Goal: Information Seeking & Learning: Learn about a topic

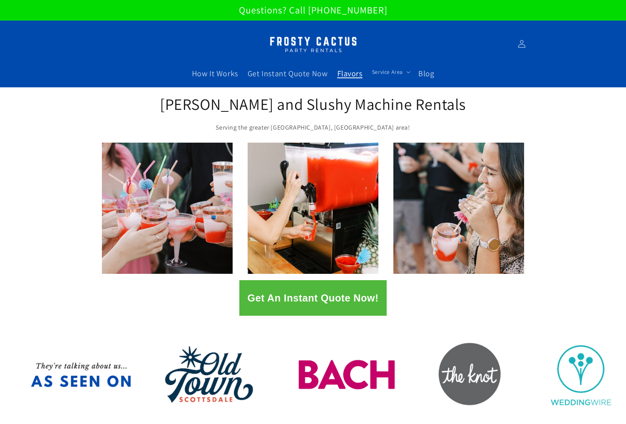
click at [349, 77] on span "Flavors" at bounding box center [349, 73] width 25 height 10
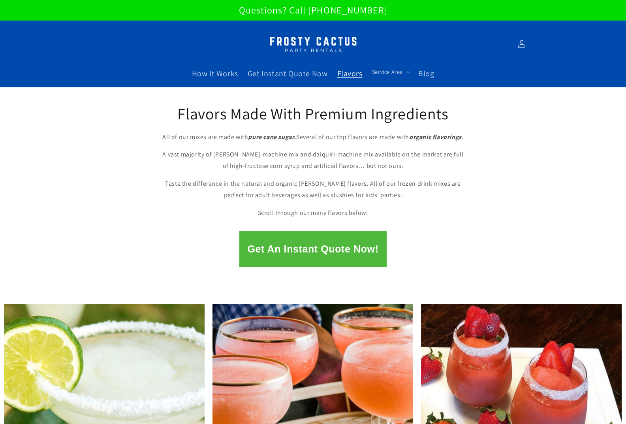
drag, startPoint x: 84, startPoint y: 188, endPoint x: 95, endPoint y: 187, distance: 10.8
click at [85, 188] on div "Flavors Made With Premium Ingredients All of our mixes are made with pure cane …" at bounding box center [313, 156] width 626 height 138
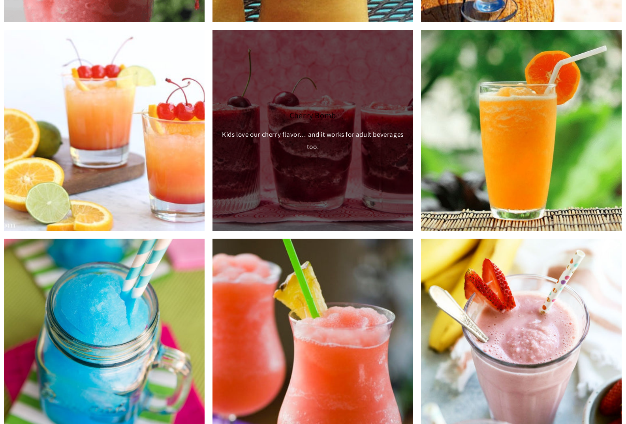
scroll to position [1738, 0]
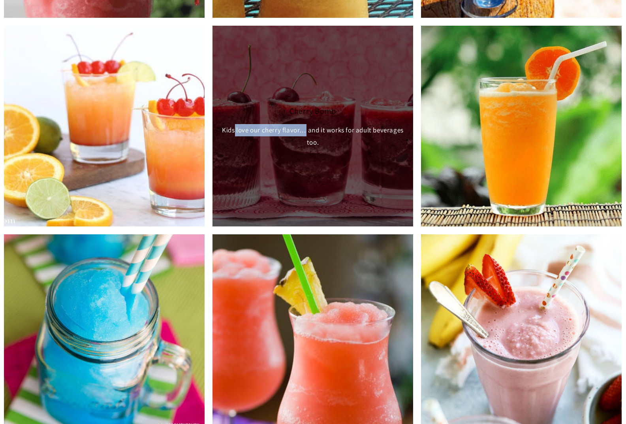
drag, startPoint x: 304, startPoint y: 130, endPoint x: 234, endPoint y: 128, distance: 70.0
click at [234, 128] on div "Kids love our cherry flavor… and it works for adult beverages too." at bounding box center [312, 136] width 185 height 24
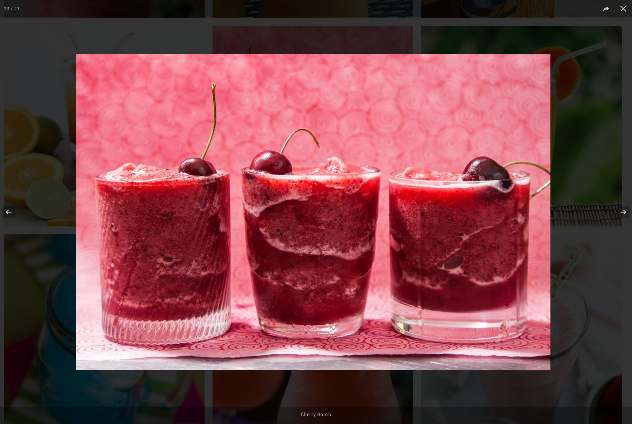
click at [367, 193] on img at bounding box center [313, 212] width 474 height 316
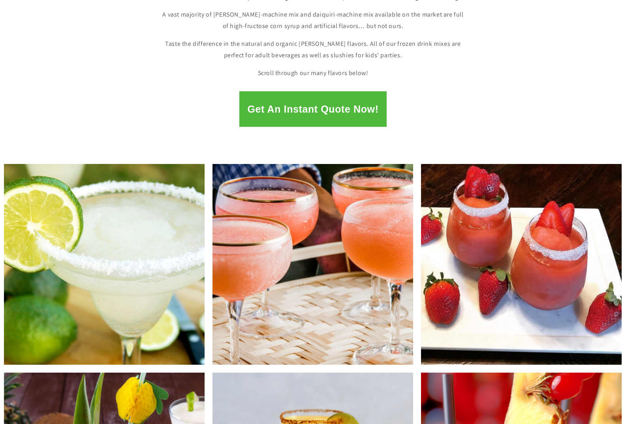
scroll to position [119, 0]
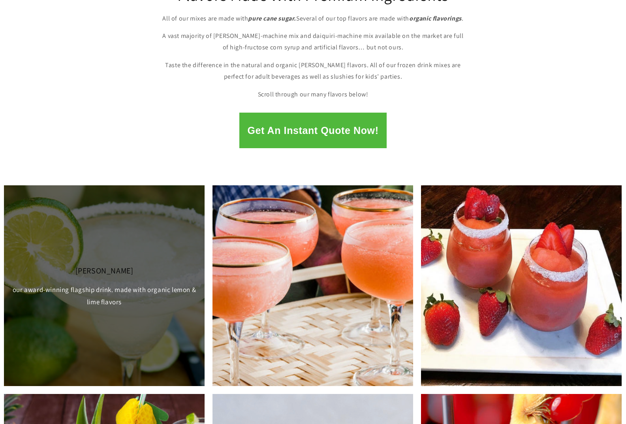
click at [168, 227] on div "Margarita our award-winning flagship drink. made with organic lemon & lime flav…" at bounding box center [104, 285] width 201 height 201
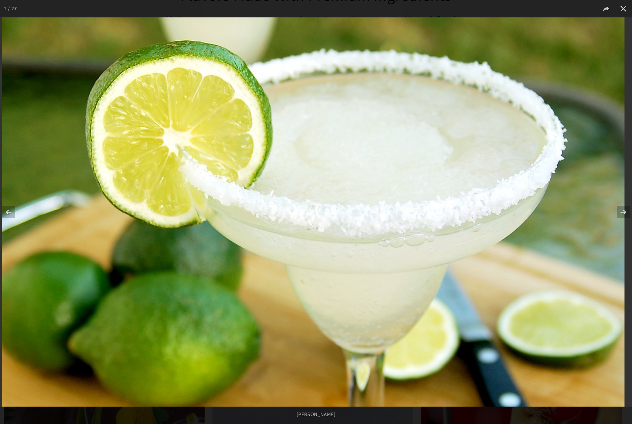
click at [168, 227] on img at bounding box center [313, 211] width 623 height 389
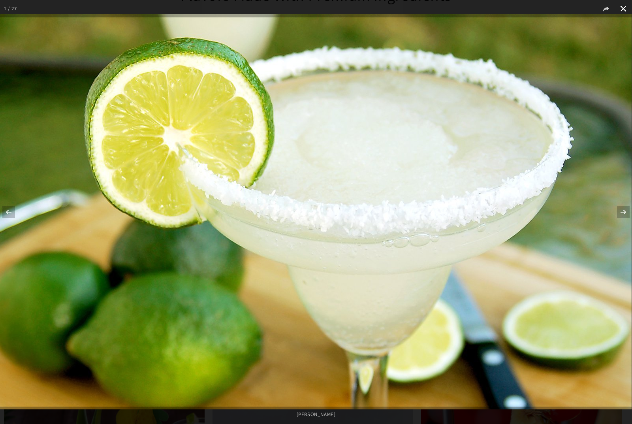
click at [626, 8] on button at bounding box center [623, 8] width 17 height 17
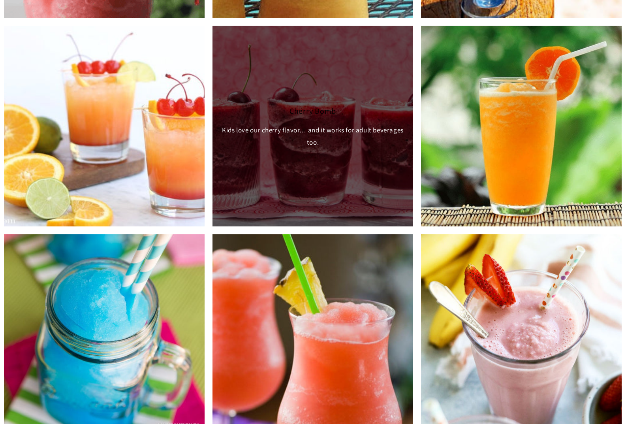
scroll to position [1952, 0]
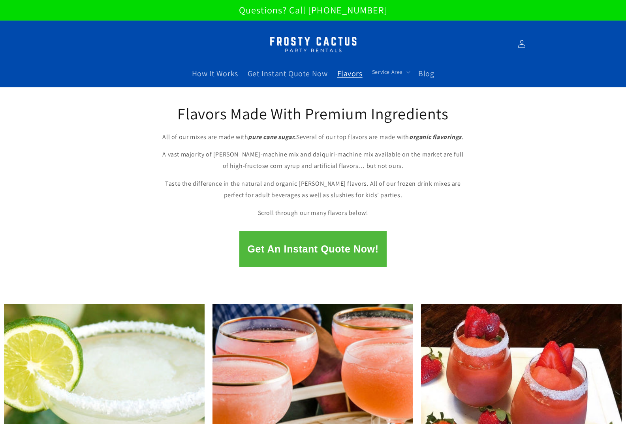
click at [280, 15] on p "Questions? Call [PHONE_NUMBER]" at bounding box center [313, 10] width 626 height 20
click at [282, 35] on img at bounding box center [313, 44] width 99 height 25
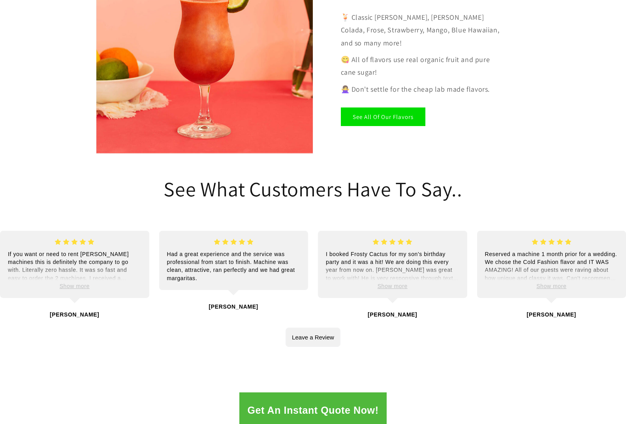
scroll to position [1541, 0]
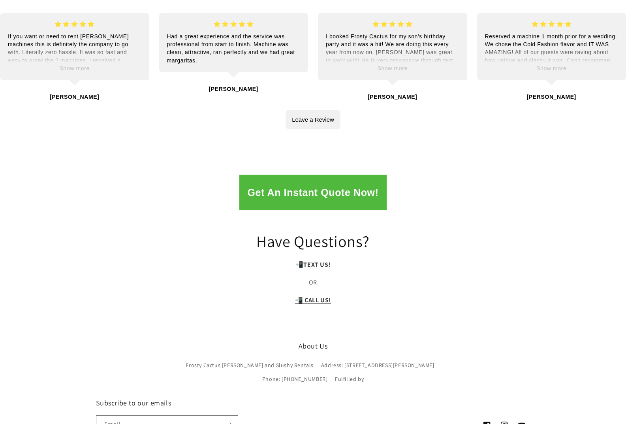
scroll to position [1565, 0]
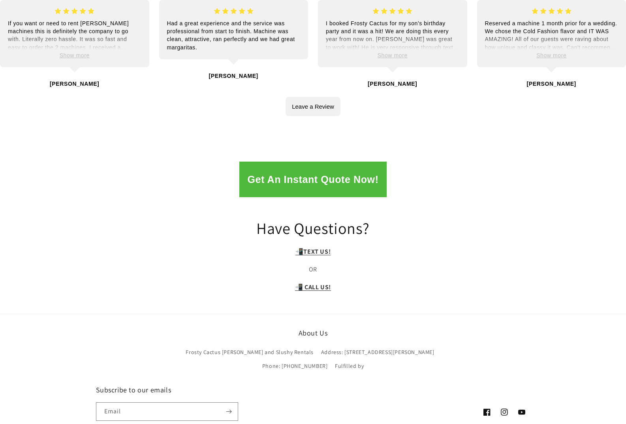
scroll to position [1565, 0]
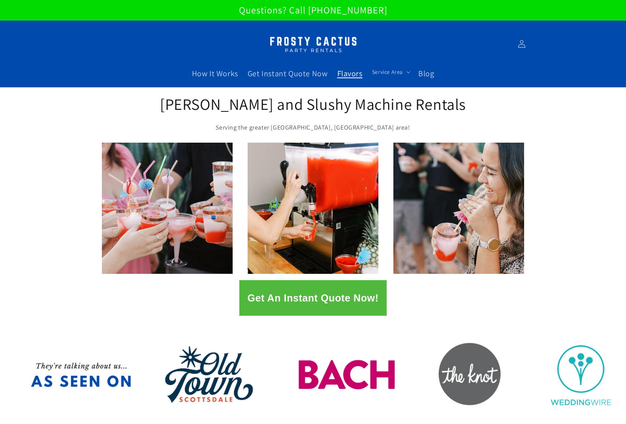
click at [356, 73] on span "Flavors" at bounding box center [349, 73] width 25 height 10
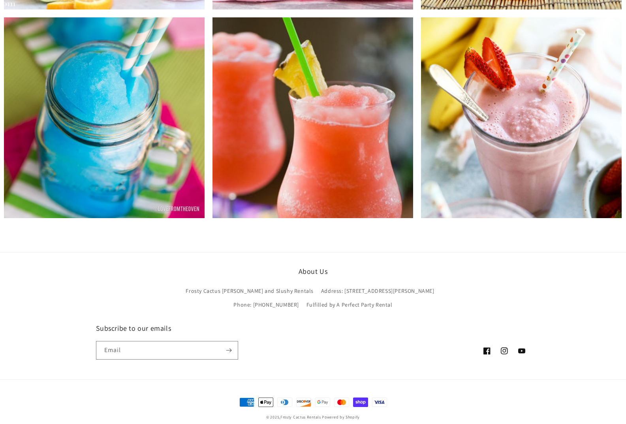
scroll to position [1966, 0]
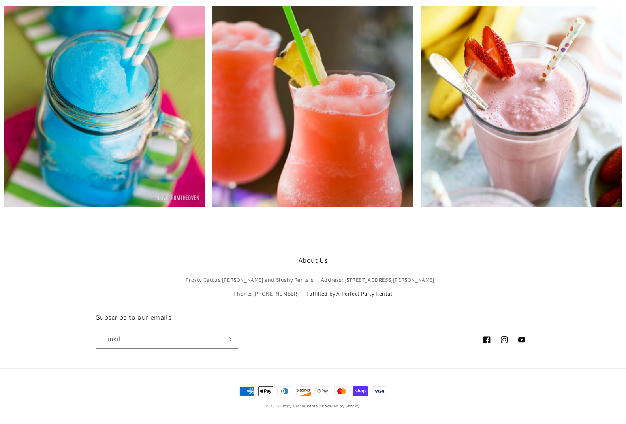
click at [326, 292] on link "Fulfilled by A Perfect Party Rental" at bounding box center [350, 294] width 86 height 14
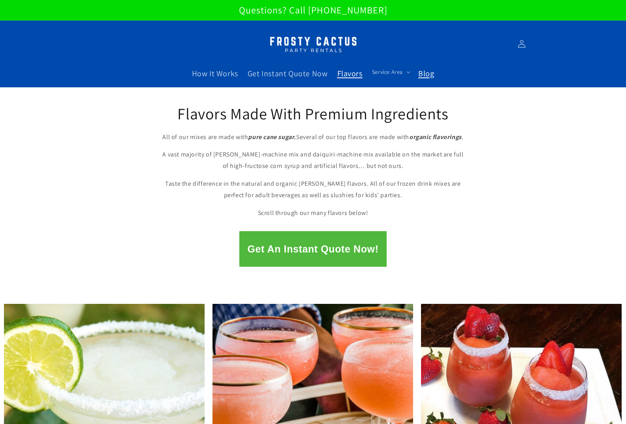
click at [420, 74] on span "Blog" at bounding box center [426, 73] width 16 height 10
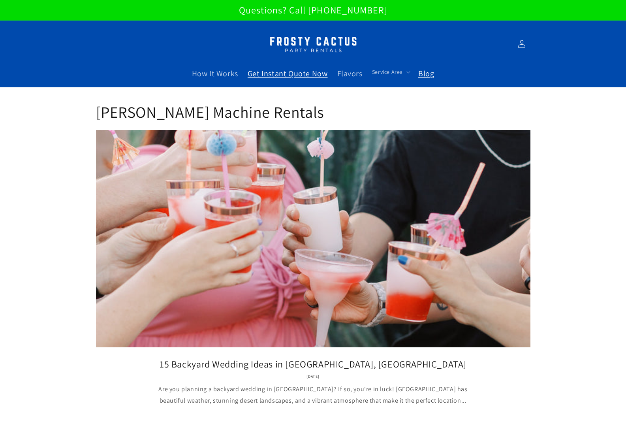
click at [273, 73] on span "Get Instant Quote Now" at bounding box center [288, 73] width 80 height 10
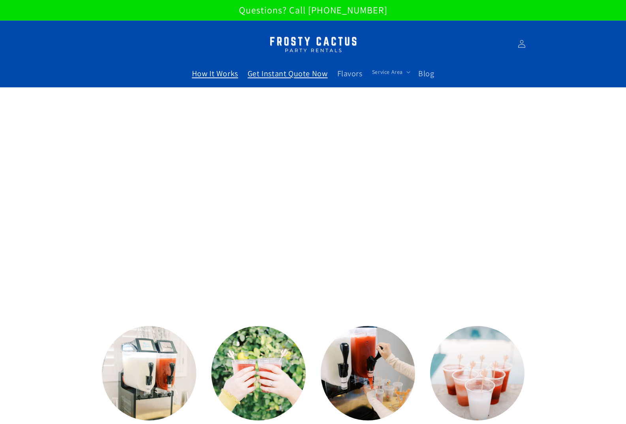
click at [208, 73] on span "How It Works" at bounding box center [215, 73] width 46 height 10
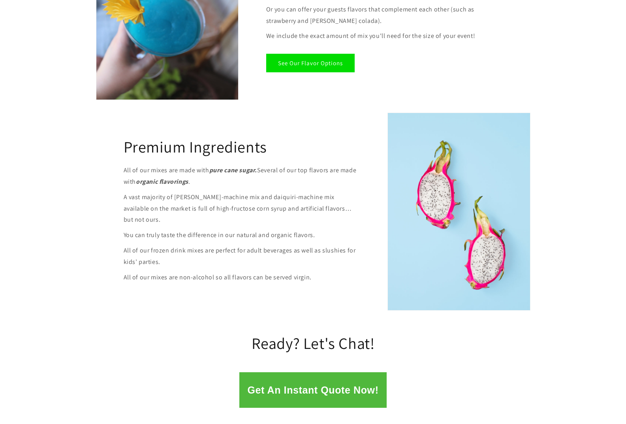
scroll to position [800, 0]
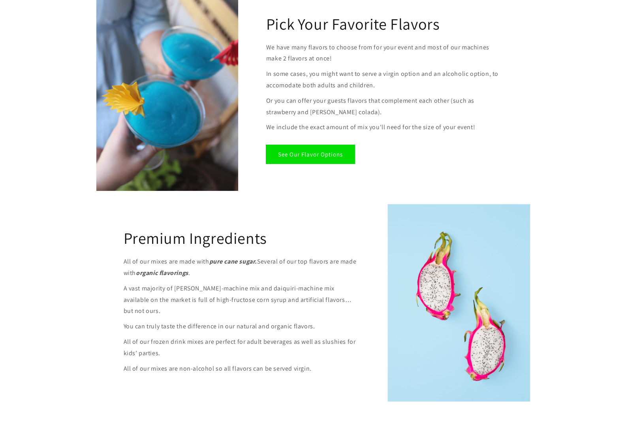
click at [308, 150] on link "See Our Flavor Options" at bounding box center [310, 154] width 88 height 19
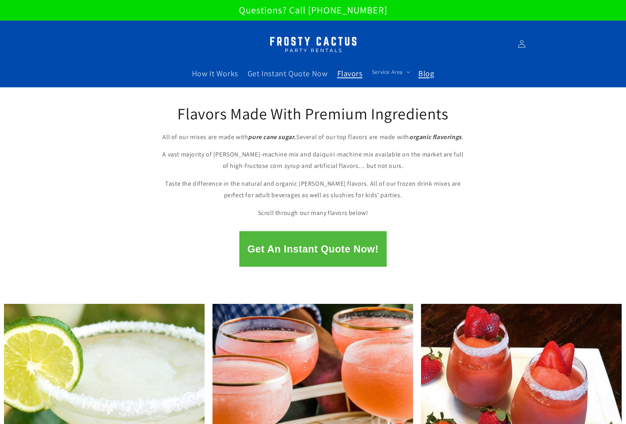
click at [425, 73] on span "Blog" at bounding box center [426, 73] width 16 height 10
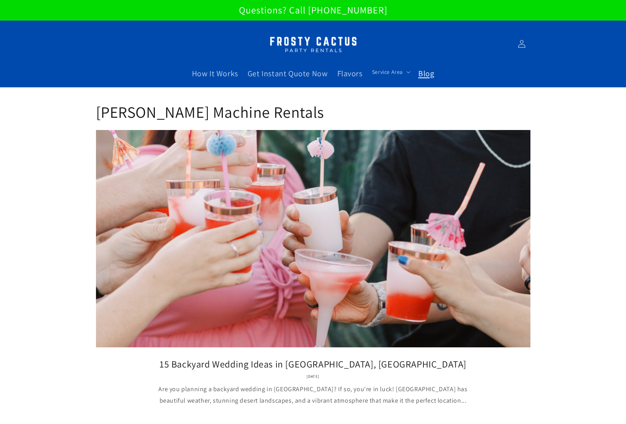
click at [319, 46] on img at bounding box center [313, 44] width 99 height 25
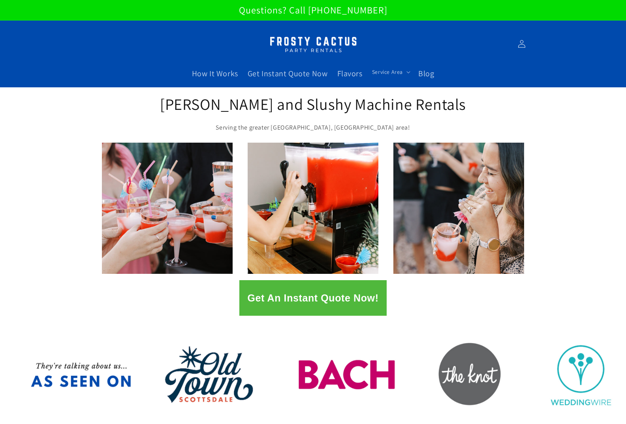
click at [300, 291] on button "Get An Instant Quote Now!" at bounding box center [312, 298] width 147 height 36
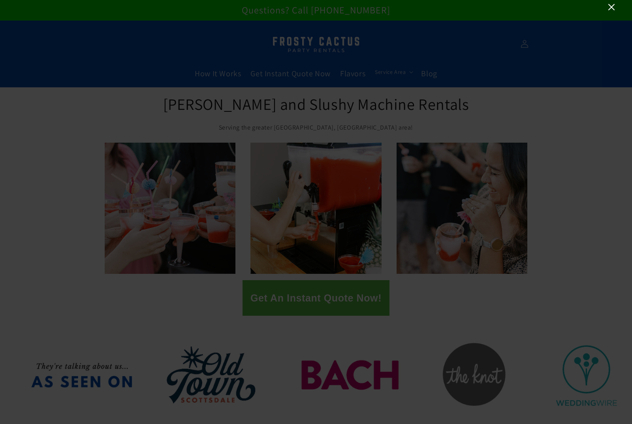
click at [615, 8] on icon "Close" at bounding box center [611, 6] width 9 height 9
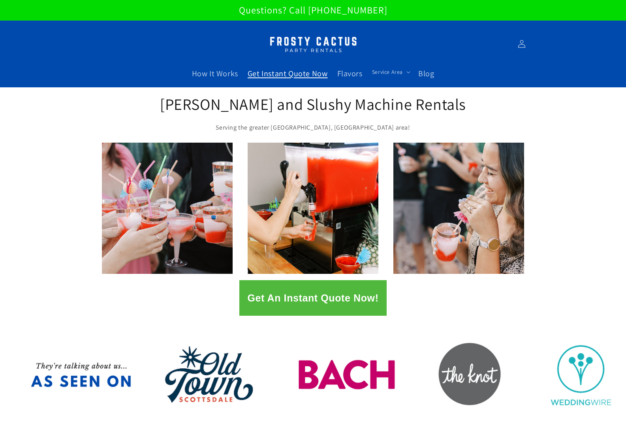
click at [296, 76] on span "Get Instant Quote Now" at bounding box center [288, 73] width 80 height 10
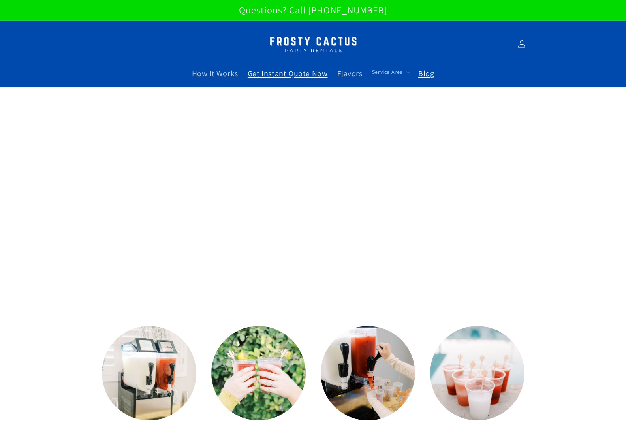
click at [423, 73] on span "Blog" at bounding box center [426, 73] width 16 height 10
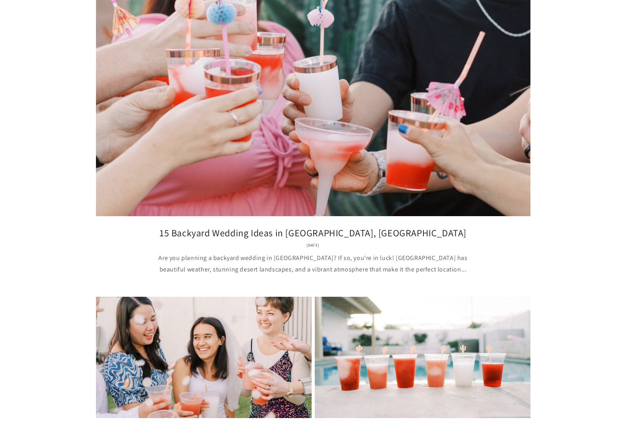
scroll to position [158, 0]
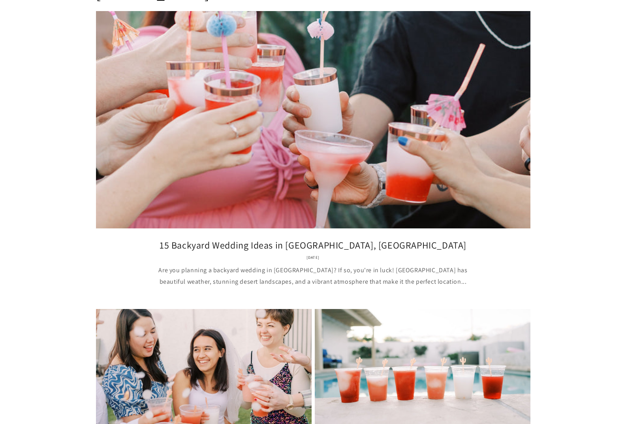
scroll to position [119, 0]
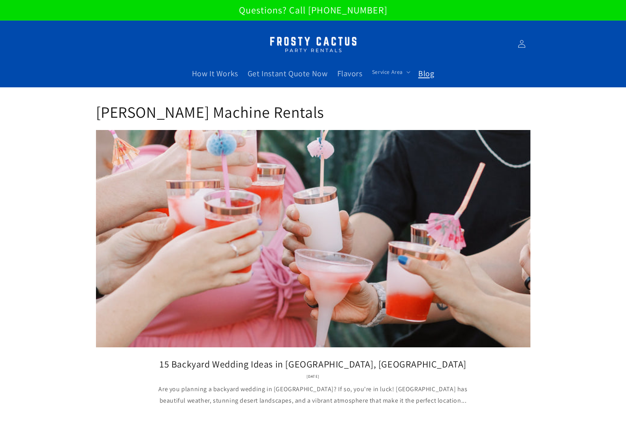
click at [425, 71] on span "Blog" at bounding box center [426, 73] width 16 height 10
click at [356, 72] on span "Flavors" at bounding box center [349, 73] width 25 height 10
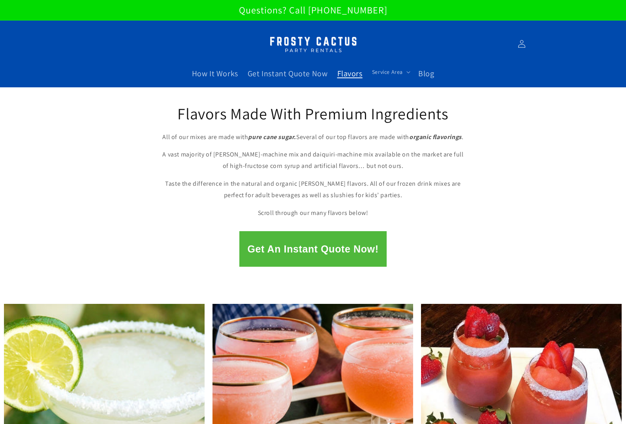
click at [426, 72] on span "Blog" at bounding box center [426, 73] width 16 height 10
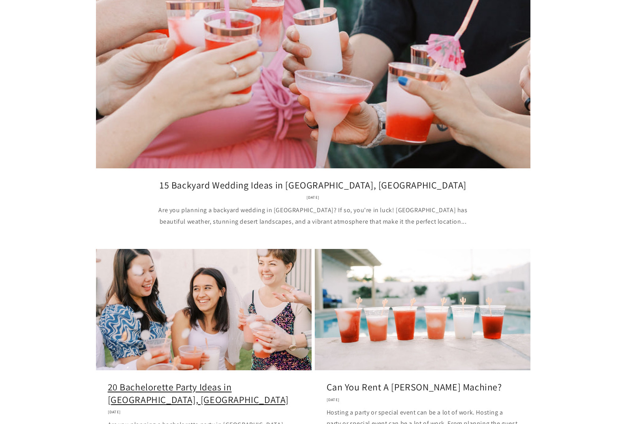
scroll to position [177, 0]
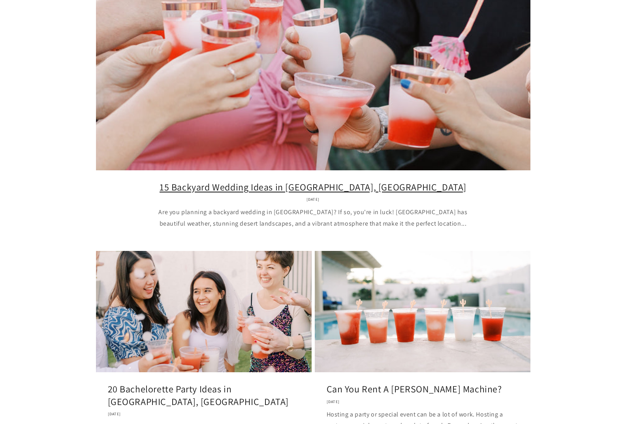
click at [446, 181] on link "15 Backyard Wedding Ideas in Phoenix, AZ" at bounding box center [313, 187] width 411 height 12
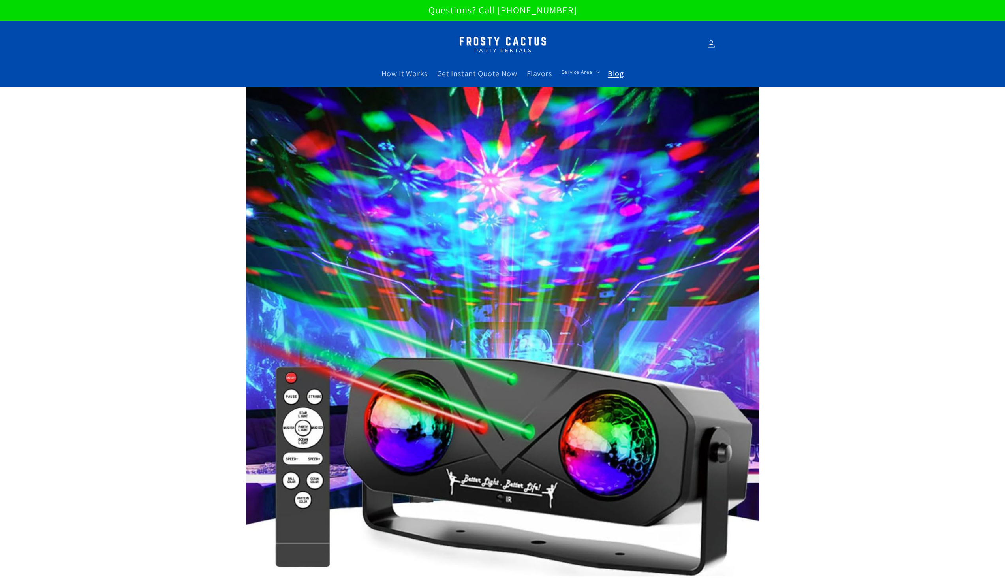
click at [620, 78] on span "Blog" at bounding box center [616, 73] width 16 height 10
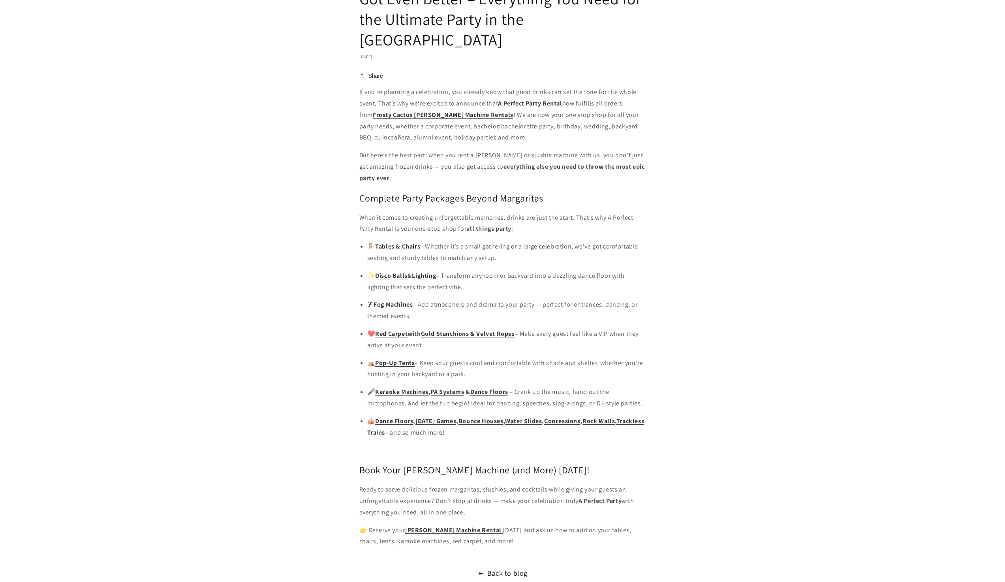
scroll to position [790, 0]
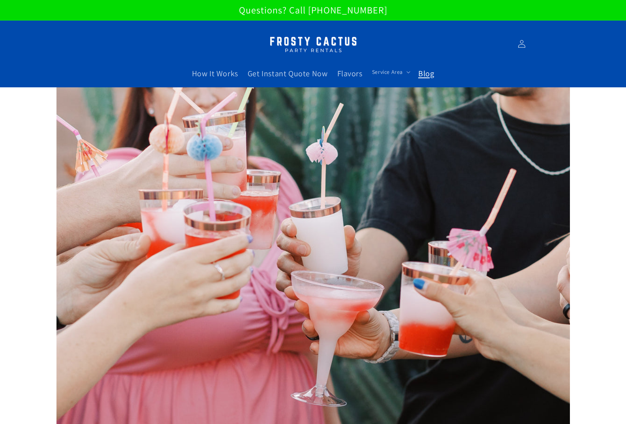
click at [424, 71] on span "Blog" at bounding box center [426, 73] width 16 height 10
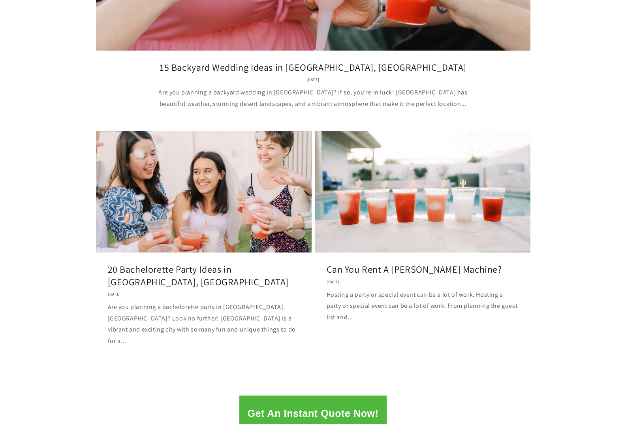
scroll to position [316, 0]
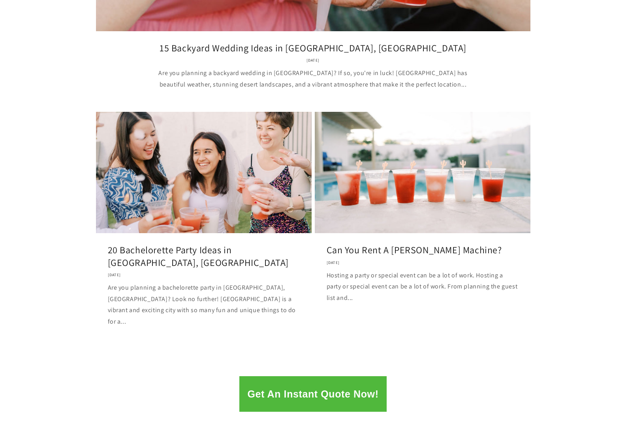
scroll to position [316, 0]
click at [562, 180] on section "[PERSON_NAME] Machine Rentals 15 Backyard Wedding Ideas in [GEOGRAPHIC_DATA], […" at bounding box center [313, 65] width 626 height 589
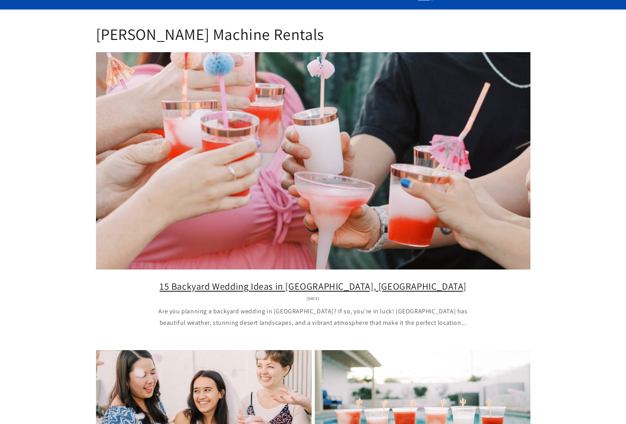
scroll to position [0, 0]
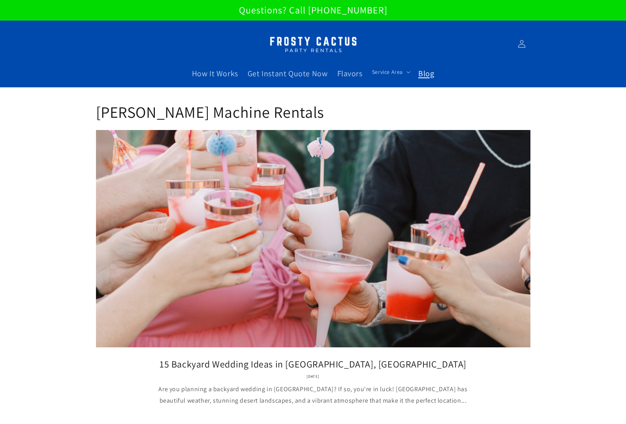
click at [428, 75] on span "Blog" at bounding box center [426, 73] width 16 height 10
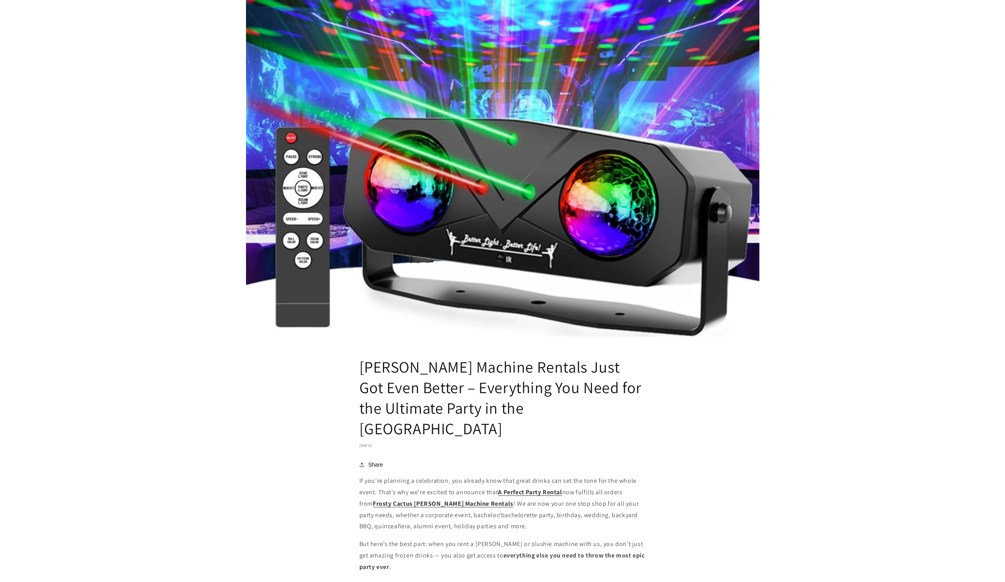
scroll to position [60, 0]
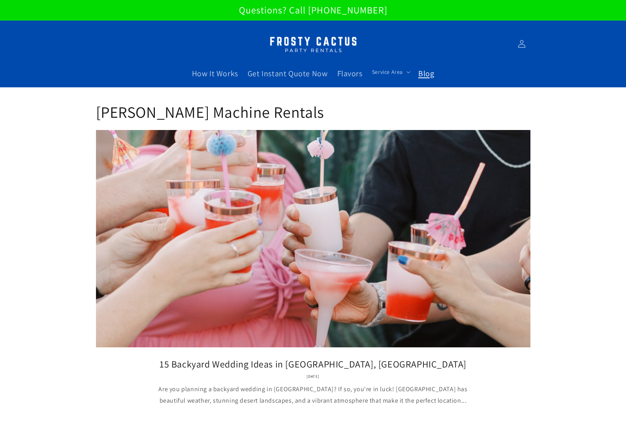
click at [431, 76] on span "Blog" at bounding box center [426, 73] width 16 height 10
click at [423, 74] on span "Blog" at bounding box center [426, 73] width 16 height 10
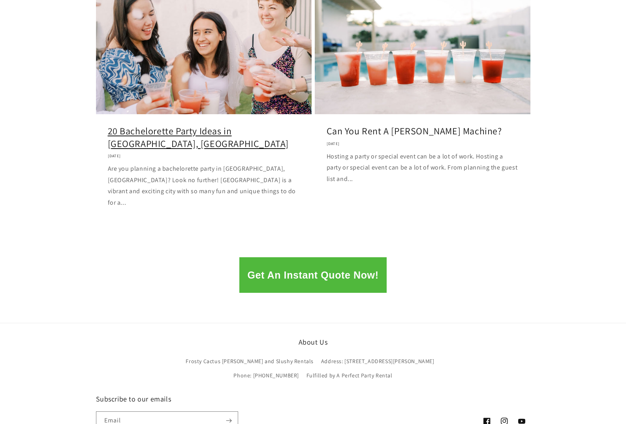
scroll to position [435, 0]
click at [245, 125] on link "20 Bachelorette Party Ideas in [GEOGRAPHIC_DATA], [GEOGRAPHIC_DATA]" at bounding box center [204, 137] width 192 height 24
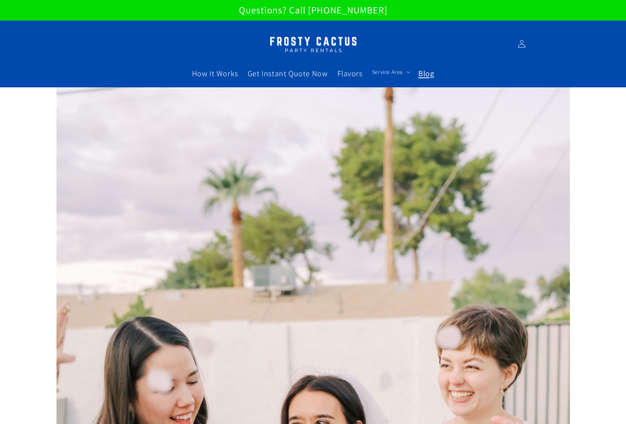
click at [429, 73] on span "Blog" at bounding box center [426, 73] width 16 height 10
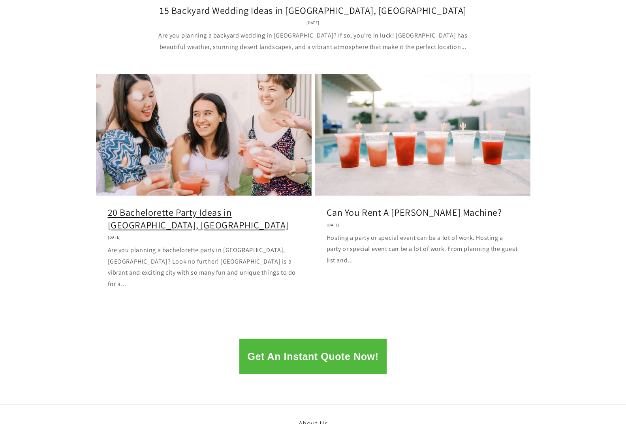
scroll to position [493, 0]
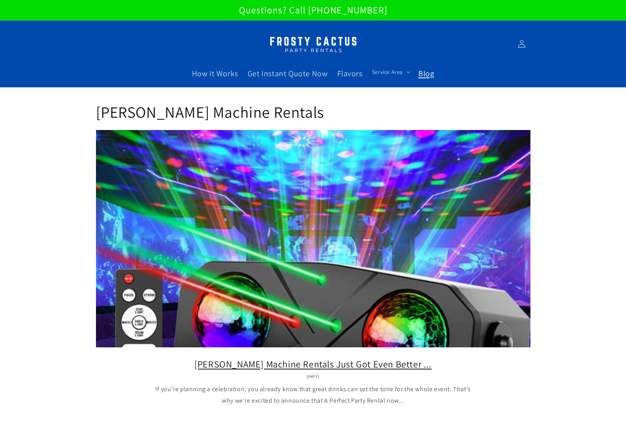
click at [237, 358] on link "Margarita Machine Rentals Just Got Even Better ..." at bounding box center [313, 364] width 411 height 12
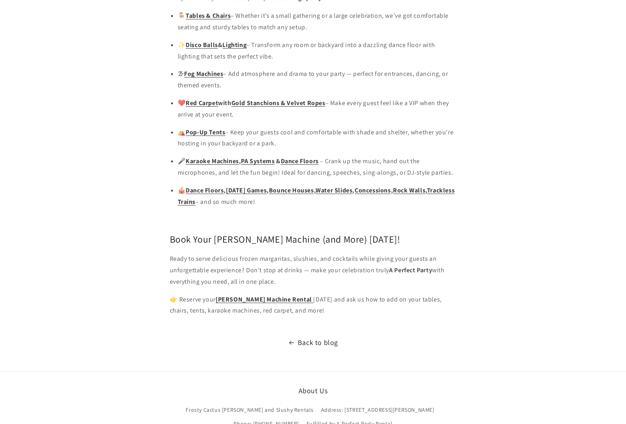
scroll to position [948, 0]
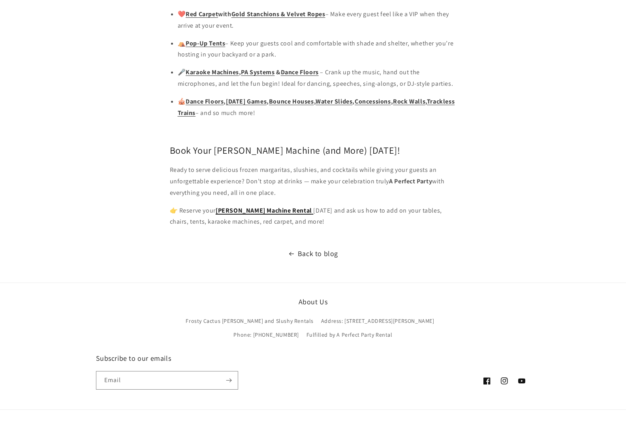
click at [273, 206] on strong "[PERSON_NAME] Machine Rental" at bounding box center [264, 210] width 96 height 8
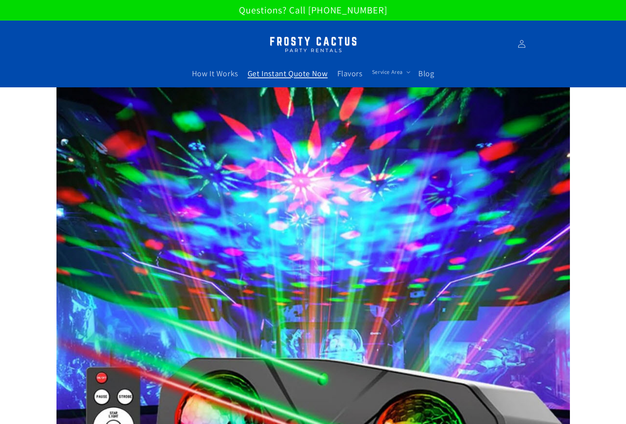
click at [318, 72] on span "Get Instant Quote Now" at bounding box center [288, 73] width 80 height 10
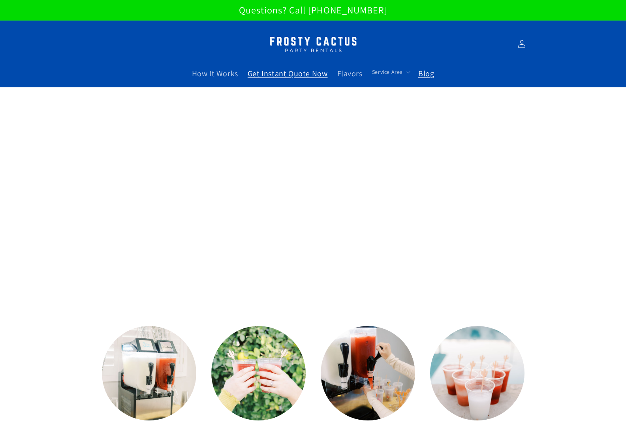
click at [430, 72] on span "Blog" at bounding box center [426, 73] width 16 height 10
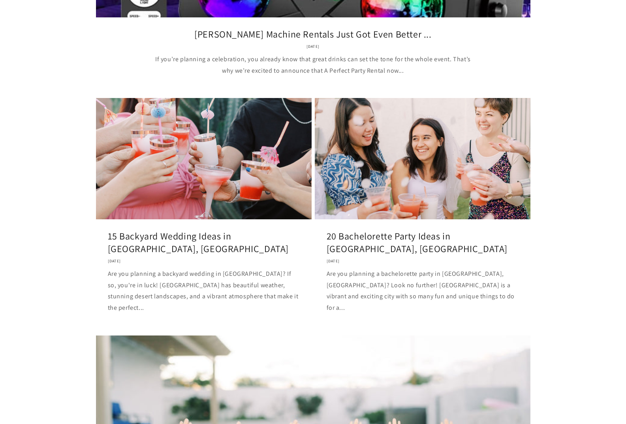
scroll to position [316, 0]
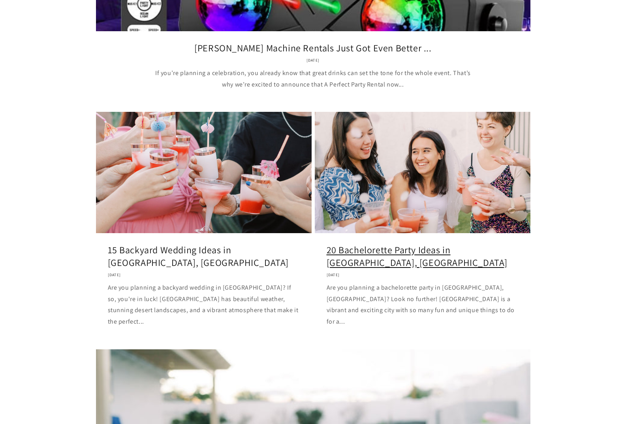
click at [373, 244] on link "20 Bachelorette Party Ideas in [GEOGRAPHIC_DATA], [GEOGRAPHIC_DATA]" at bounding box center [423, 256] width 192 height 24
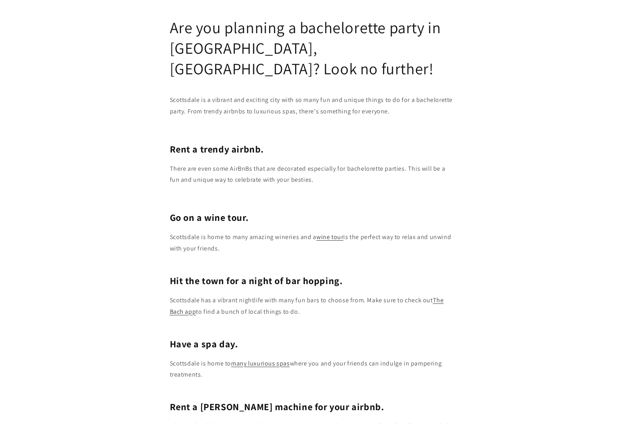
scroll to position [988, 0]
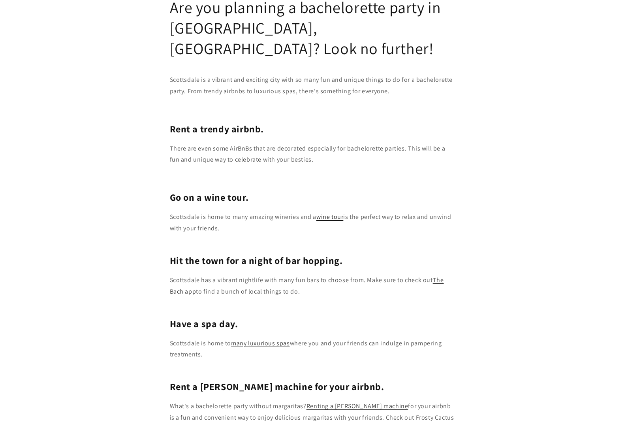
click at [325, 213] on link "wine tour" at bounding box center [329, 217] width 27 height 8
click at [176, 276] on link "The Bach app" at bounding box center [307, 286] width 274 height 20
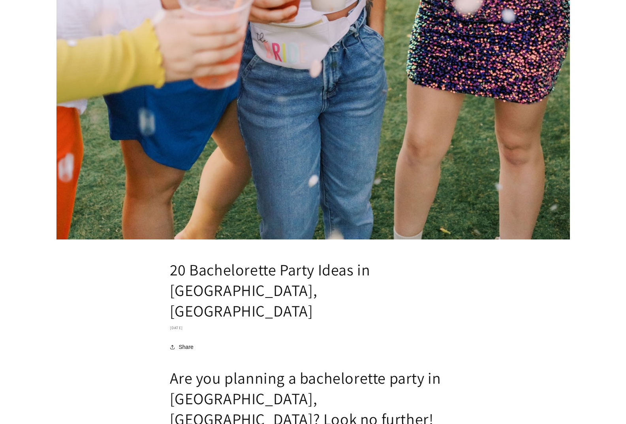
scroll to position [0, 0]
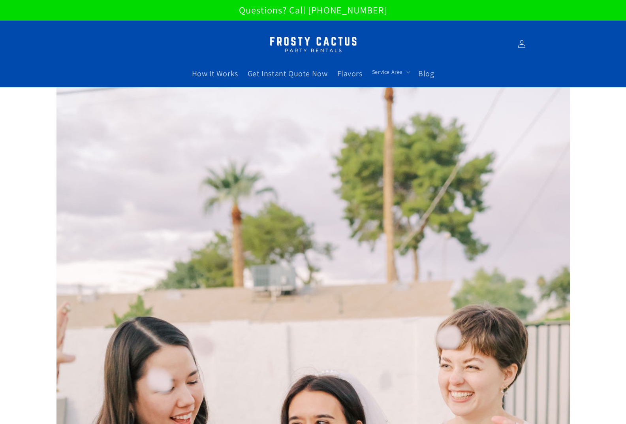
click at [286, 38] on img at bounding box center [313, 44] width 99 height 25
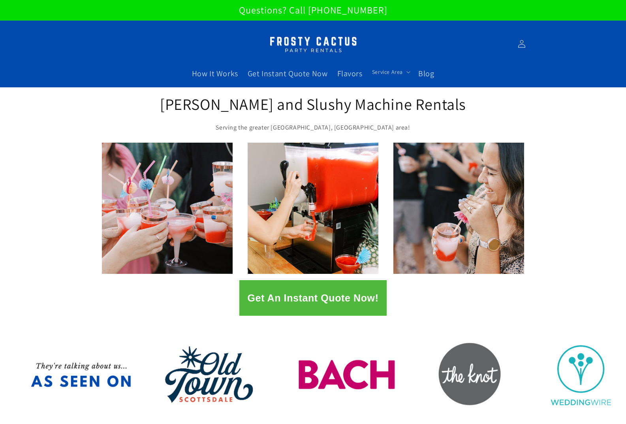
click at [568, 169] on div "1 / of 2" at bounding box center [313, 208] width 626 height 131
click at [580, 240] on div "1 / of 2" at bounding box center [313, 208] width 626 height 131
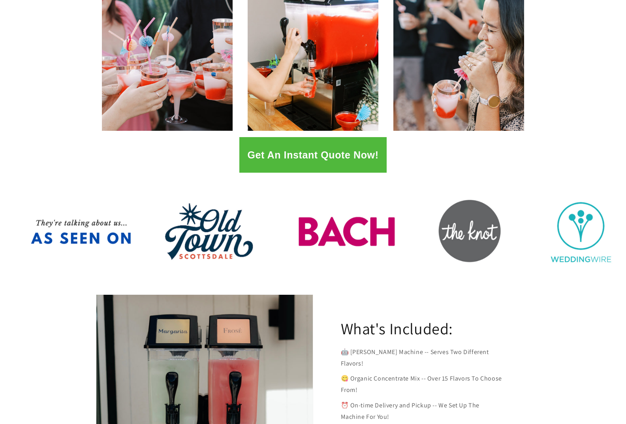
scroll to position [19, 0]
